Goal: Task Accomplishment & Management: Use online tool/utility

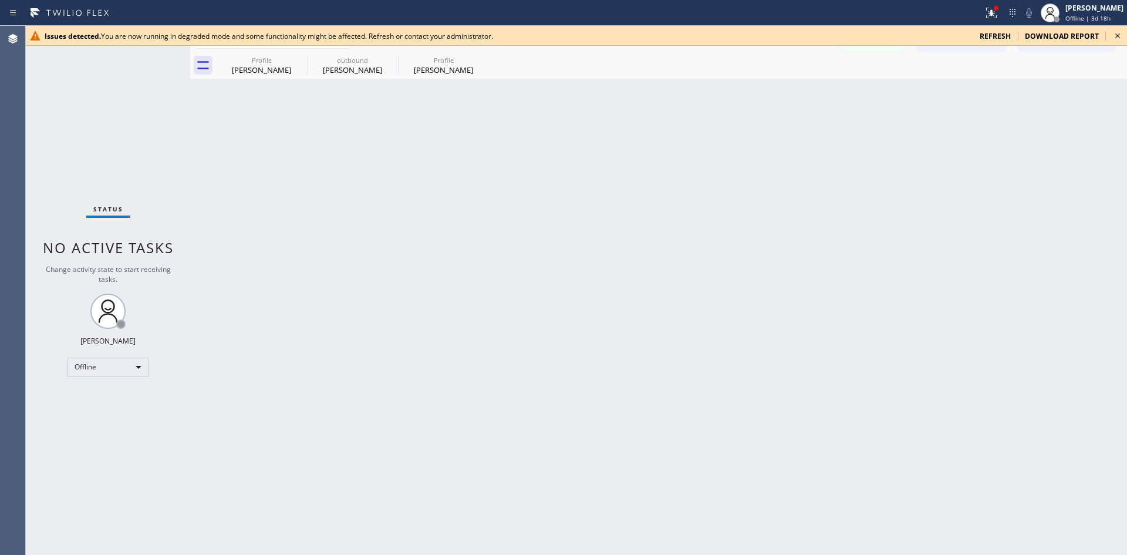
click at [991, 29] on div "Issues detected. You are now running in degraded mode and some functionality mi…" at bounding box center [576, 36] width 1101 height 20
click at [979, 33] on div "refresh" at bounding box center [995, 36] width 45 height 10
click at [982, 33] on div "refresh" at bounding box center [995, 36] width 45 height 10
click at [986, 34] on span "refresh" at bounding box center [995, 36] width 31 height 10
